Goal: Task Accomplishment & Management: Manage account settings

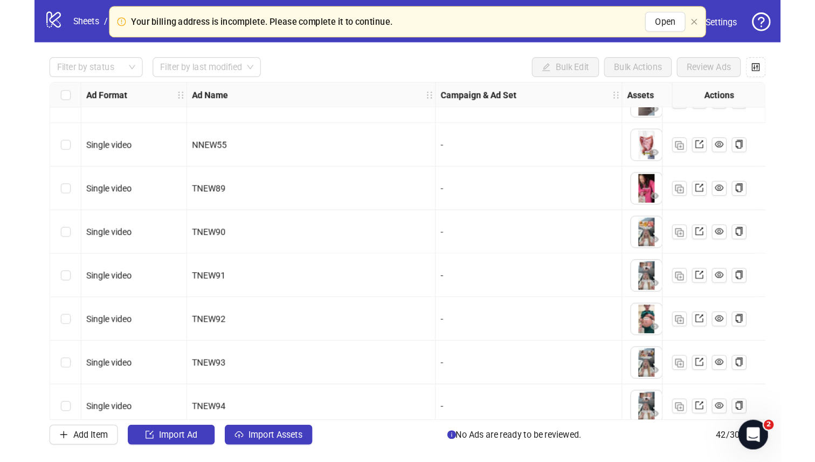
scroll to position [105, 0]
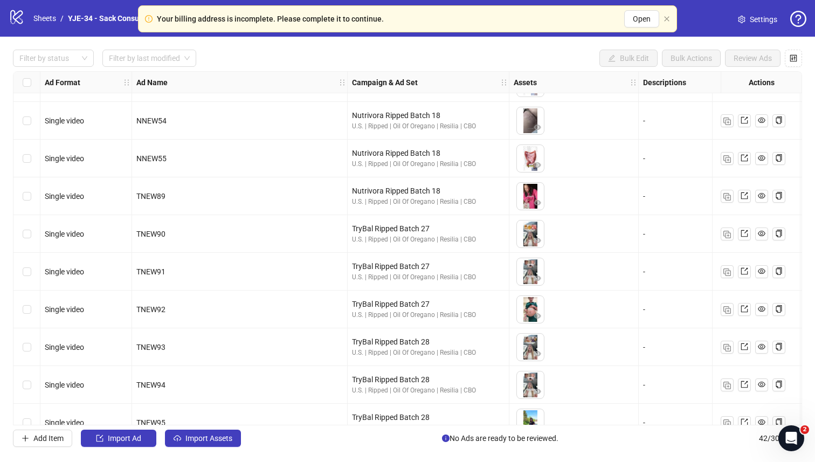
click at [646, 22] on span "Settings" at bounding box center [763, 19] width 27 height 12
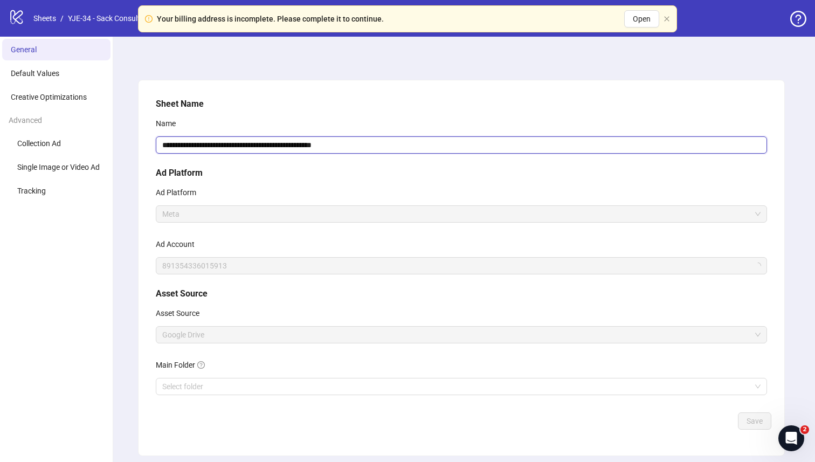
click at [174, 144] on input "**********" at bounding box center [461, 144] width 611 height 17
click at [194, 273] on span "YJE-34 - Sack Consulting - Elite" at bounding box center [461, 266] width 598 height 16
click at [194, 266] on span "YJE-34 - Sack Consulting - Elite" at bounding box center [461, 266] width 598 height 16
click at [60, 78] on li "Default Values" at bounding box center [56, 74] width 108 height 22
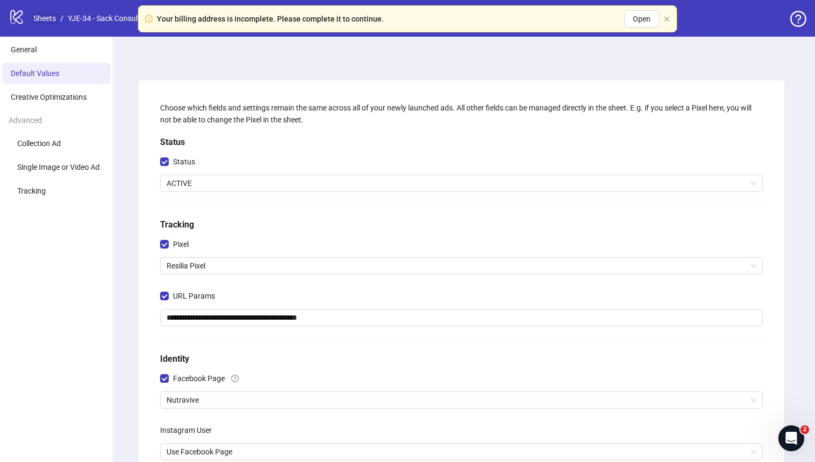
click at [40, 24] on link "Sheets" at bounding box center [44, 18] width 27 height 12
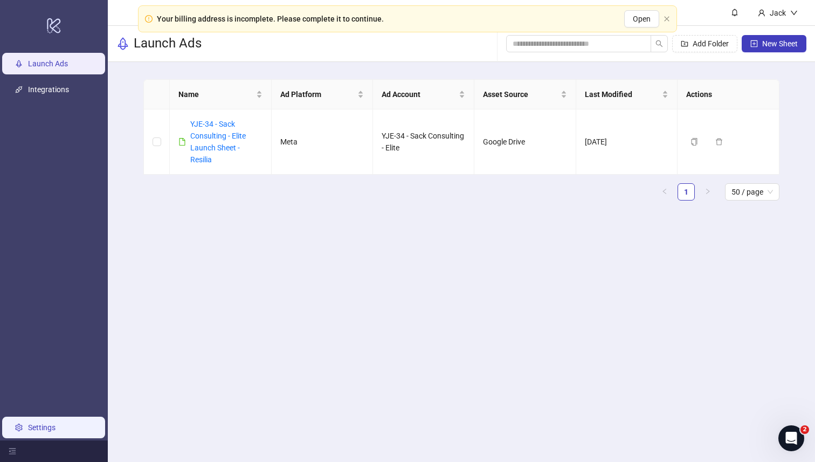
click at [51, 424] on link "Settings" at bounding box center [41, 427] width 27 height 9
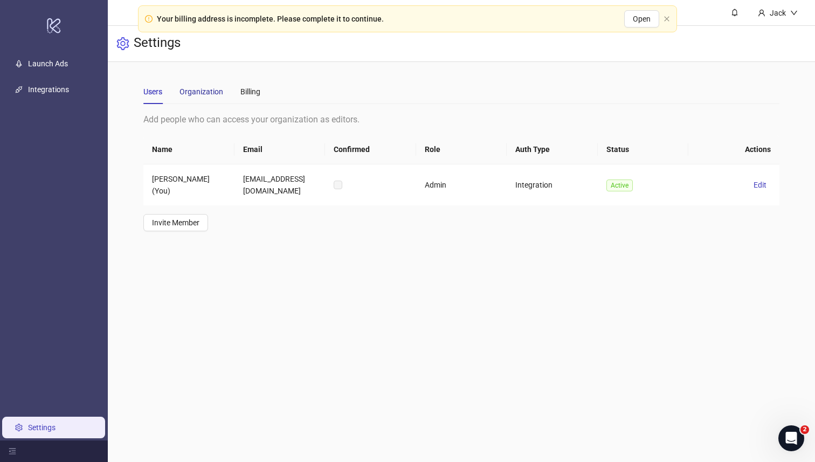
click at [199, 94] on div "Organization" at bounding box center [202, 92] width 44 height 12
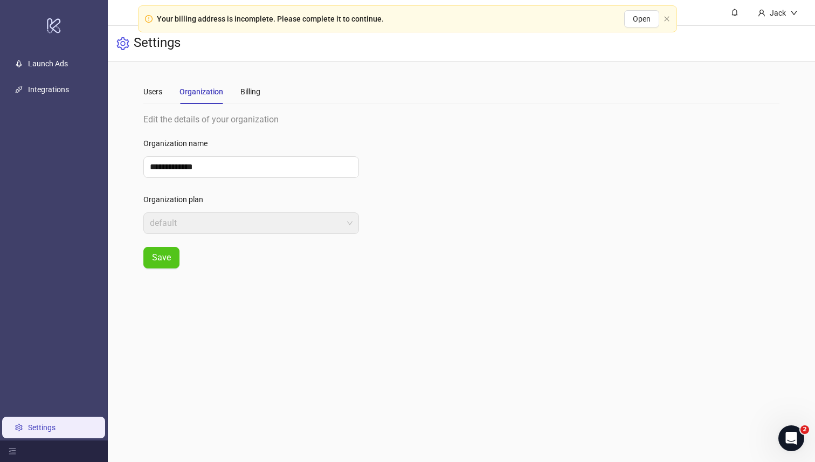
click at [230, 92] on div "Users Organization Billing" at bounding box center [201, 91] width 117 height 25
click at [246, 92] on div "Billing" at bounding box center [250, 92] width 20 height 12
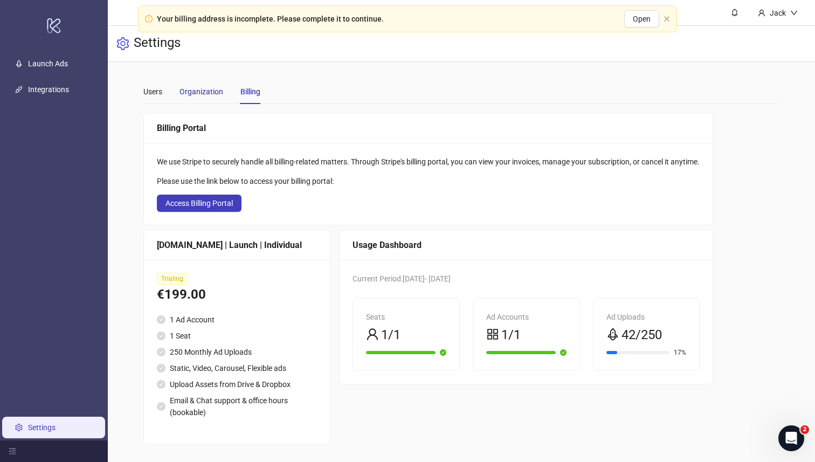
click at [204, 89] on div "Organization" at bounding box center [202, 92] width 44 height 12
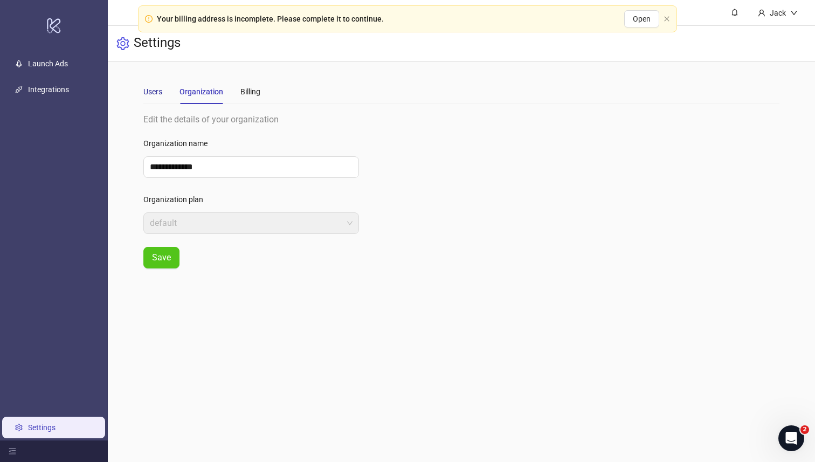
click at [162, 91] on div "Users" at bounding box center [152, 92] width 19 height 12
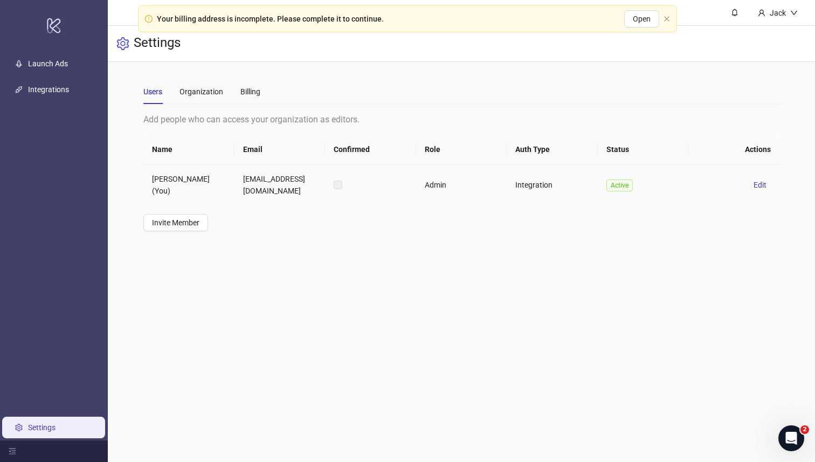
click at [251, 180] on td "[EMAIL_ADDRESS][DOMAIN_NAME]" at bounding box center [280, 184] width 91 height 41
click at [759, 189] on button "Edit" at bounding box center [760, 184] width 22 height 13
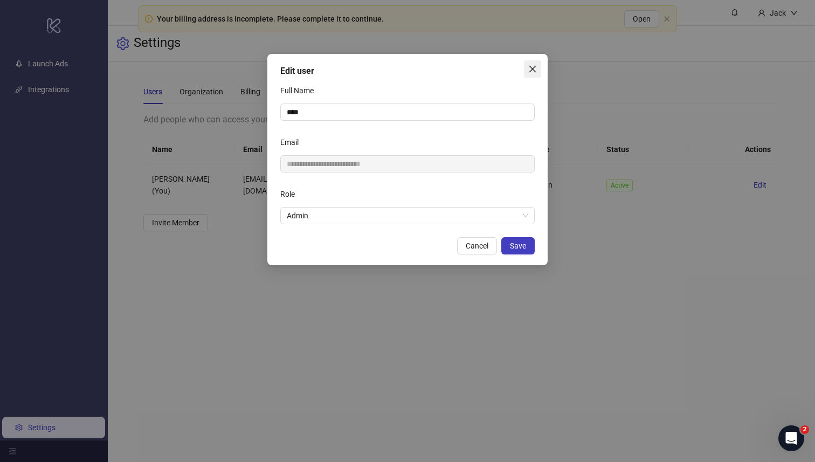
click at [535, 67] on icon "close" at bounding box center [532, 69] width 9 height 9
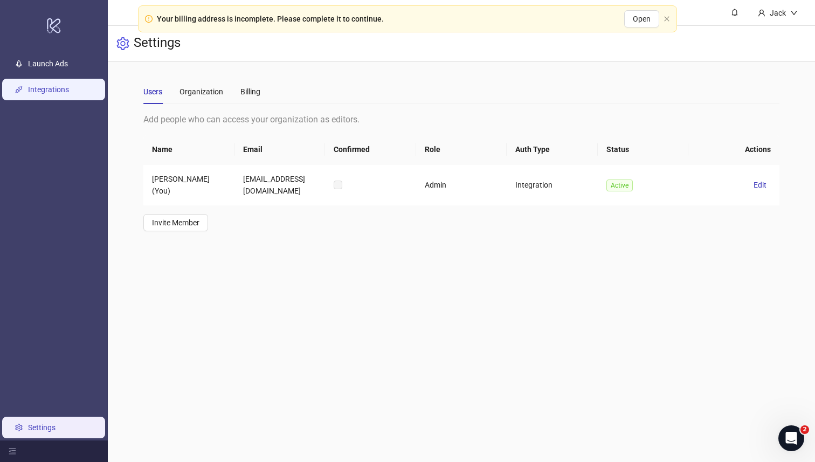
click at [39, 92] on link "Integrations" at bounding box center [48, 90] width 41 height 9
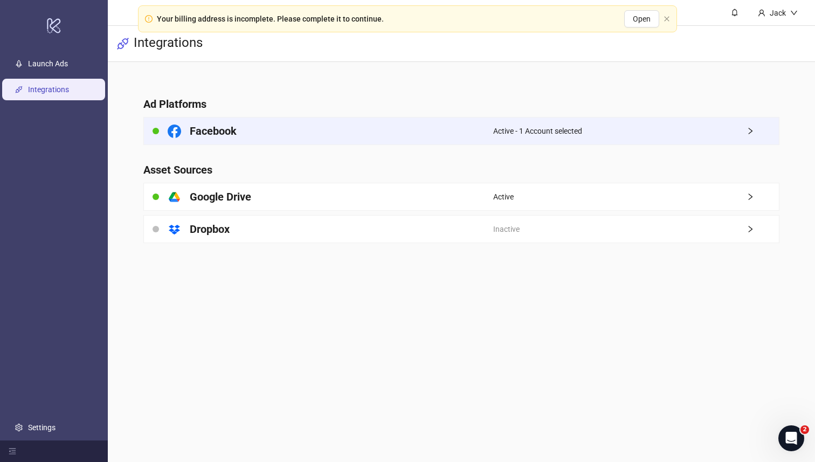
click at [513, 131] on span "Active - 1 Account selected" at bounding box center [537, 131] width 89 height 12
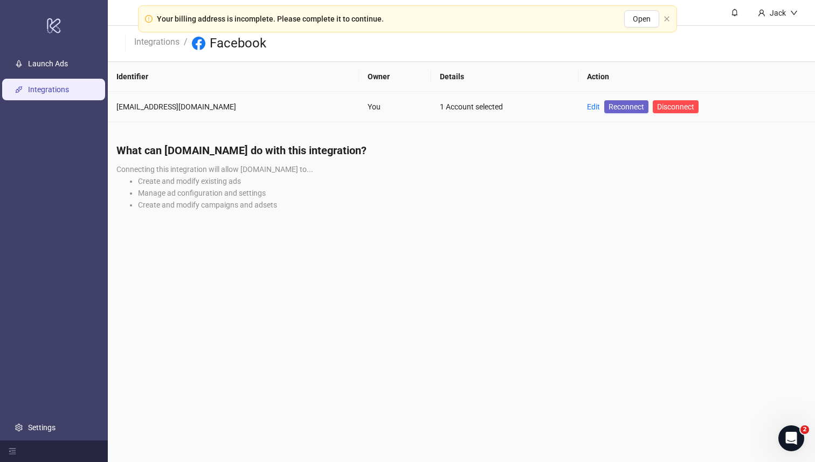
click at [609, 108] on span "Reconnect" at bounding box center [627, 107] width 36 height 12
